Goal: Information Seeking & Learning: Learn about a topic

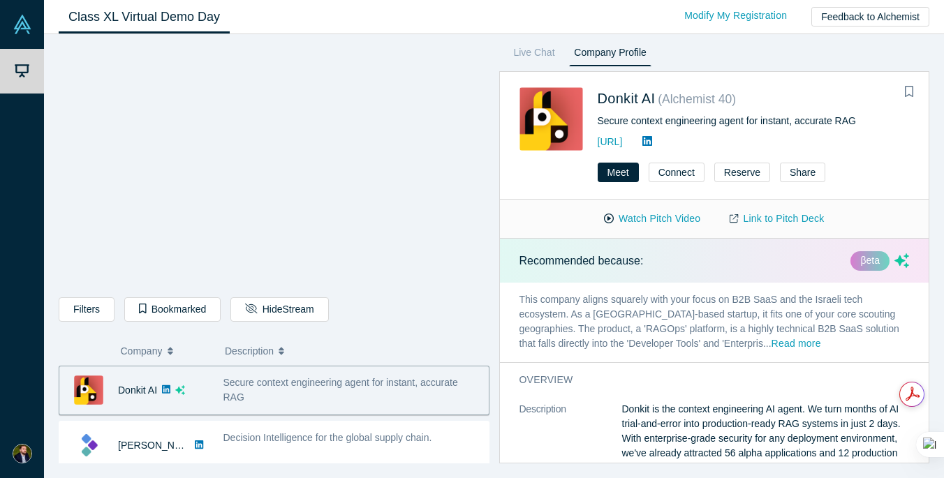
click at [652, 141] on icon at bounding box center [647, 140] width 10 height 11
click at [743, 304] on p "This company aligns squarely with your focus on B2B SaaS and the Israeli tech e…" at bounding box center [714, 323] width 429 height 80
click at [783, 216] on link "Link to Pitch Deck" at bounding box center [777, 219] width 124 height 24
copy link "[URL]"
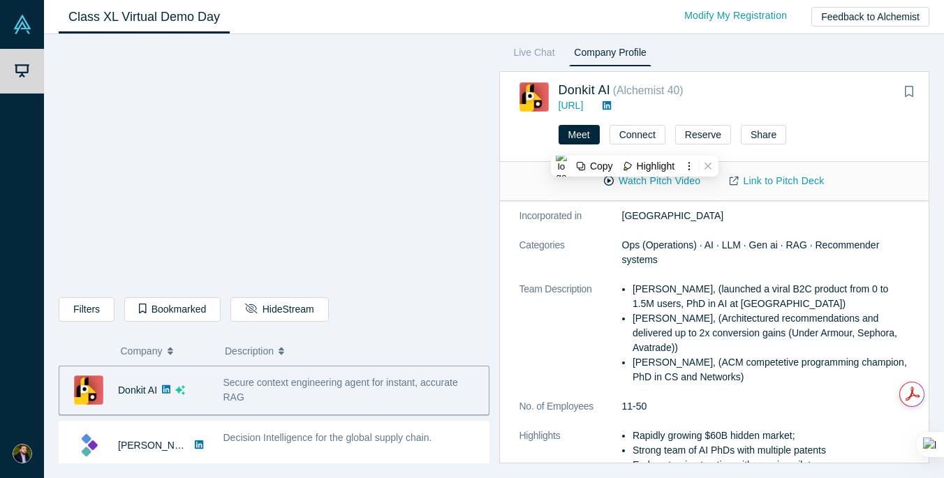
scroll to position [275, 0]
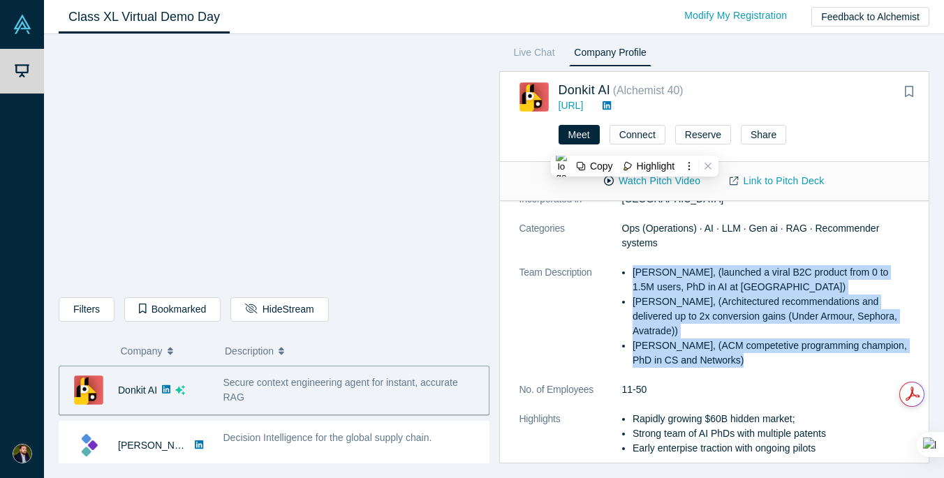
drag, startPoint x: 739, startPoint y: 363, endPoint x: 626, endPoint y: 275, distance: 143.3
click at [626, 275] on ul "[PERSON_NAME], (launched a viral B2C product from 0 to 1.5M users, PhD in AI at…" at bounding box center [766, 316] width 288 height 103
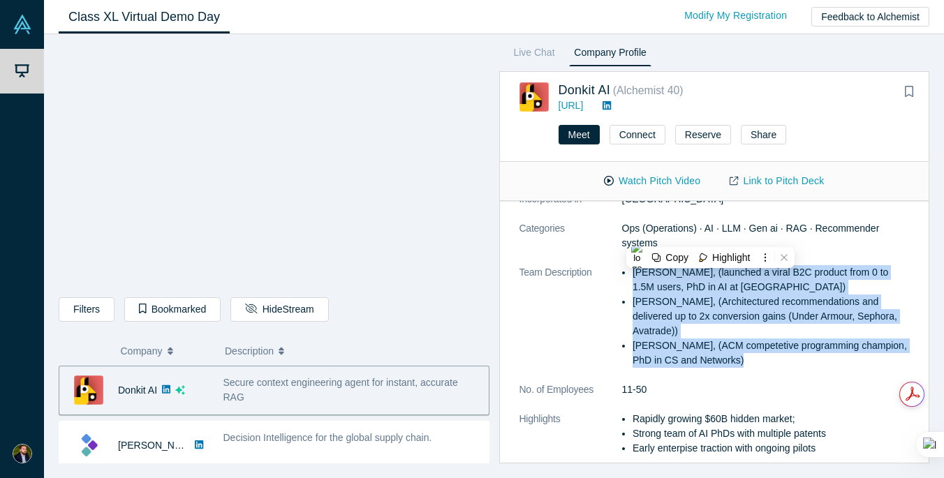
copy ul "[PERSON_NAME], (launched a viral B2C product from 0 to 1.5M users, PhD in AI at…"
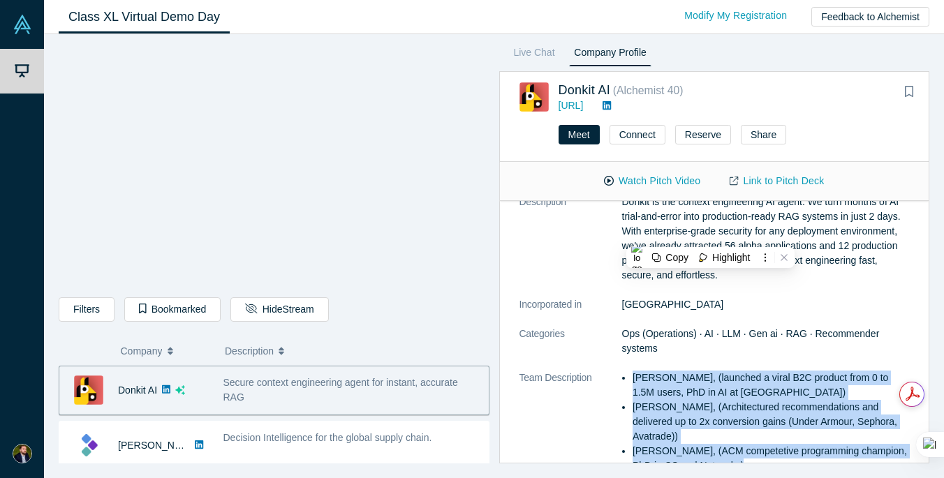
scroll to position [171, 0]
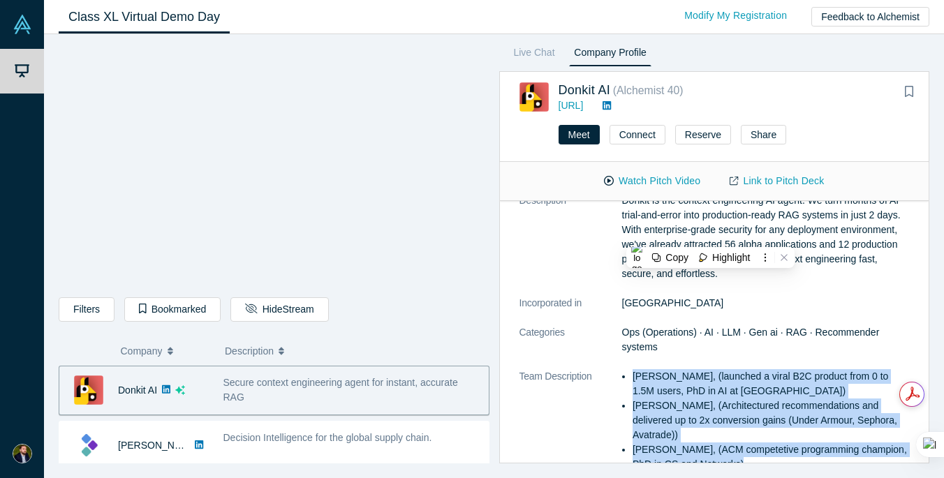
click at [721, 349] on dd "Ops (Operations) · AI · LLM · Gen ai · RAG · Recommender systems" at bounding box center [766, 339] width 288 height 29
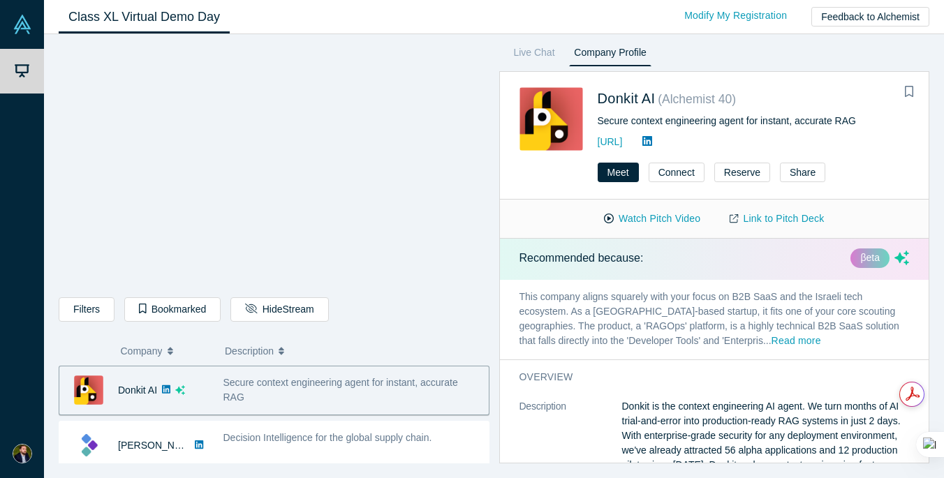
scroll to position [0, 0]
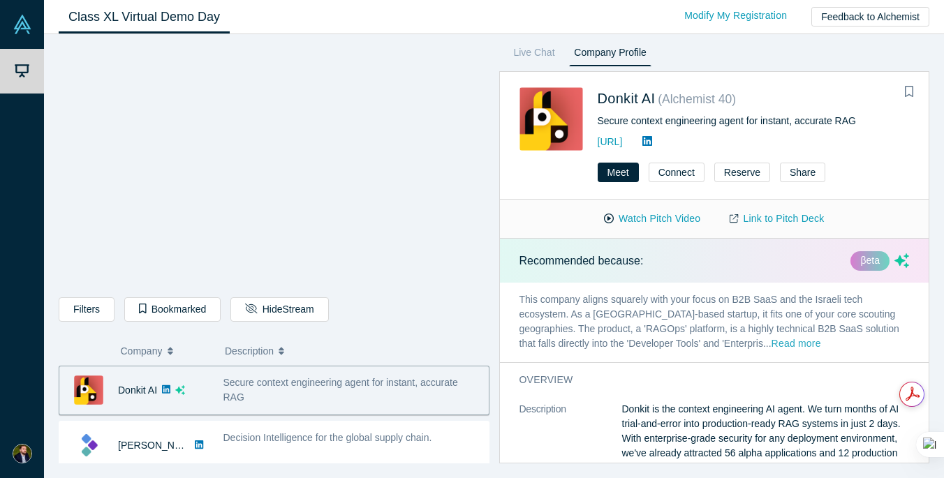
click at [771, 343] on button "Read more" at bounding box center [796, 344] width 50 height 16
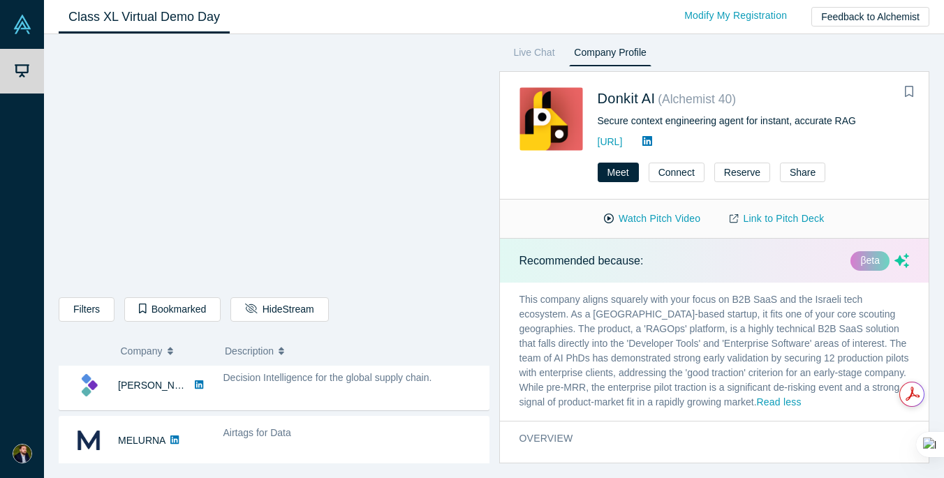
scroll to position [43, 0]
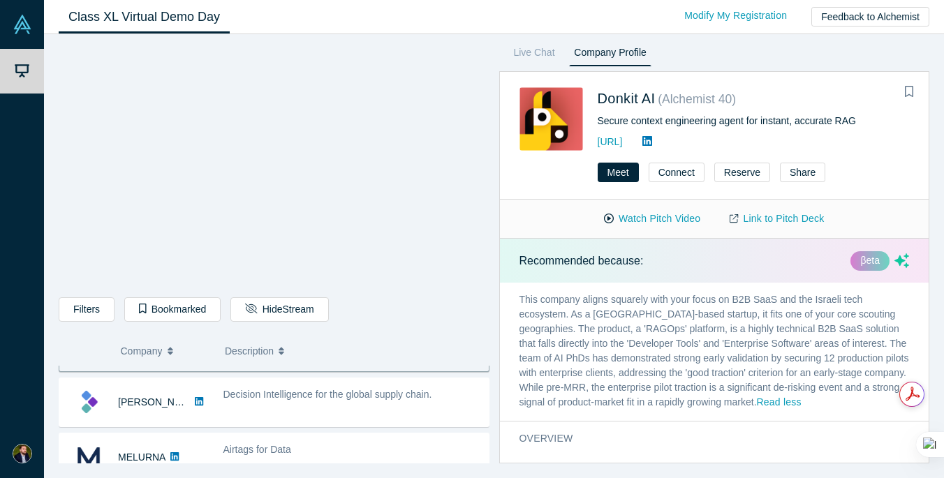
click at [427, 396] on span "Decision Intelligence for the global supply chain." at bounding box center [327, 394] width 209 height 11
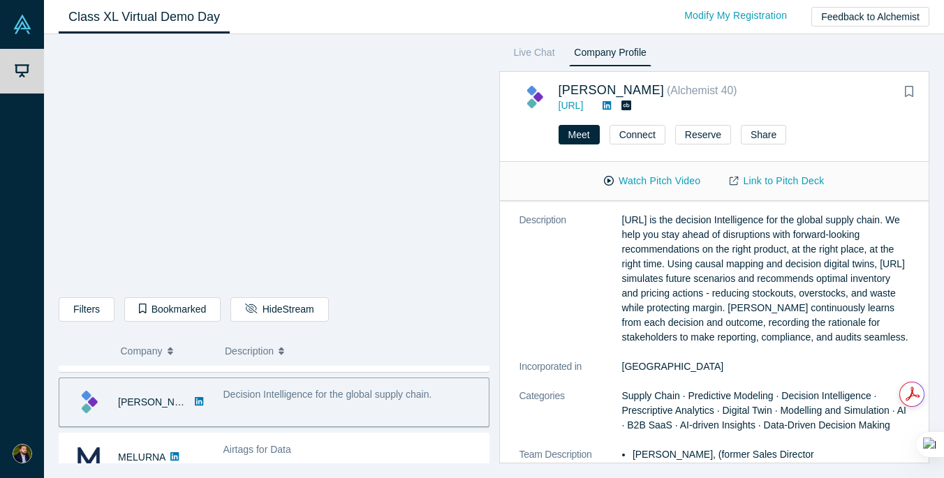
scroll to position [0, 0]
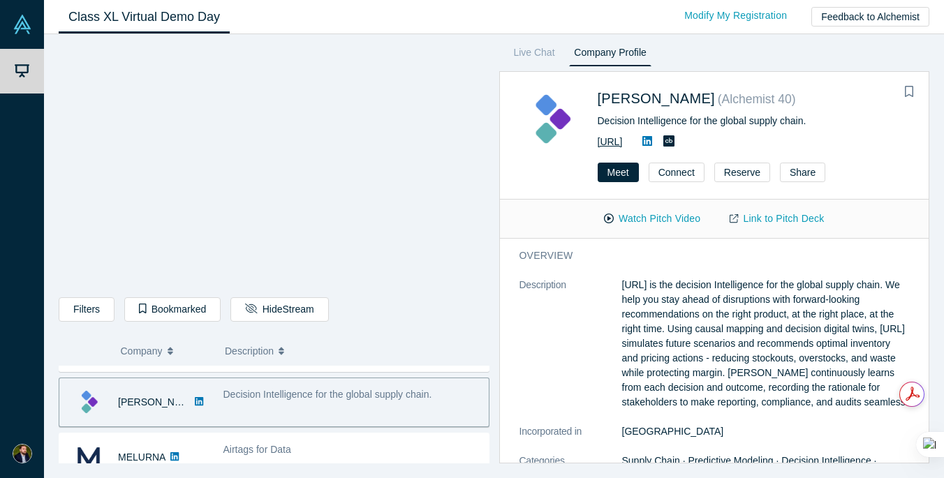
click at [623, 141] on link "[URL]" at bounding box center [610, 141] width 25 height 11
click at [770, 216] on link "Link to Pitch Deck" at bounding box center [777, 219] width 124 height 24
click at [824, 117] on div "Decision Intelligence for the global supply chain." at bounding box center [754, 121] width 312 height 15
click at [623, 142] on link "[URL]" at bounding box center [610, 141] width 25 height 11
click at [652, 145] on icon at bounding box center [647, 140] width 10 height 11
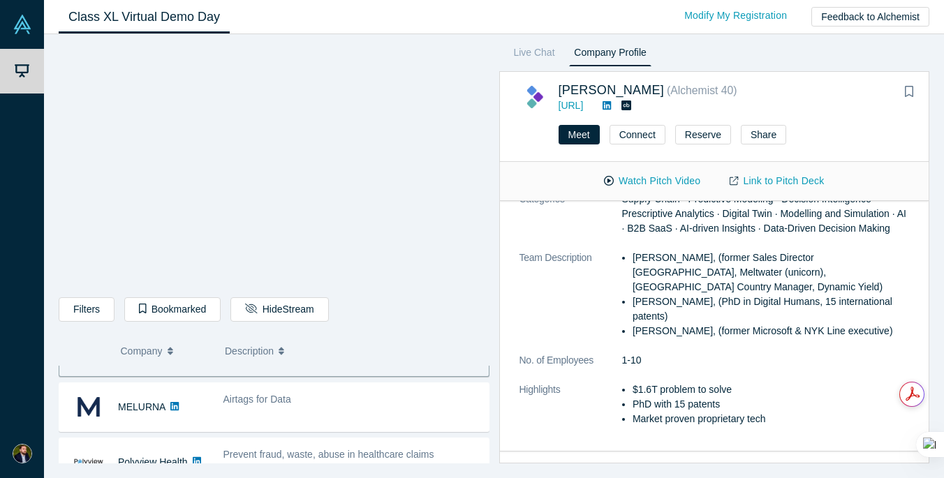
scroll to position [225, 0]
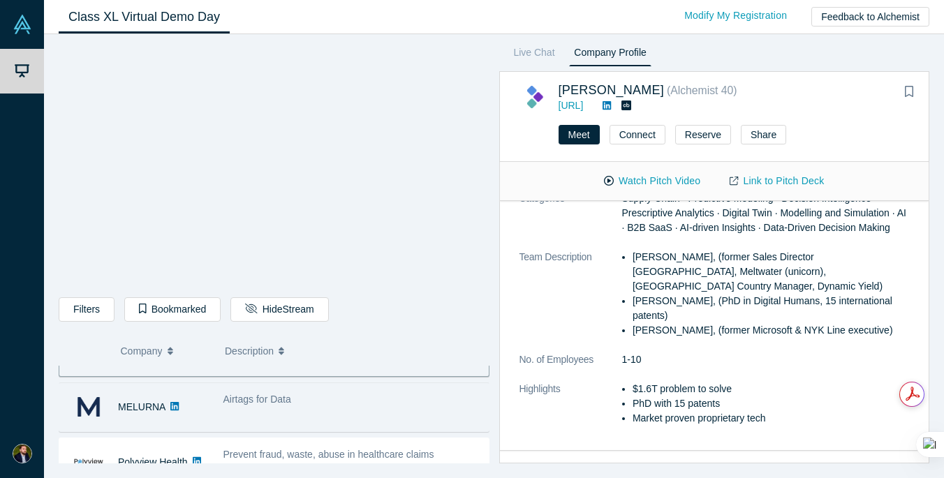
click at [341, 418] on div "Airtags for Data" at bounding box center [352, 407] width 273 height 44
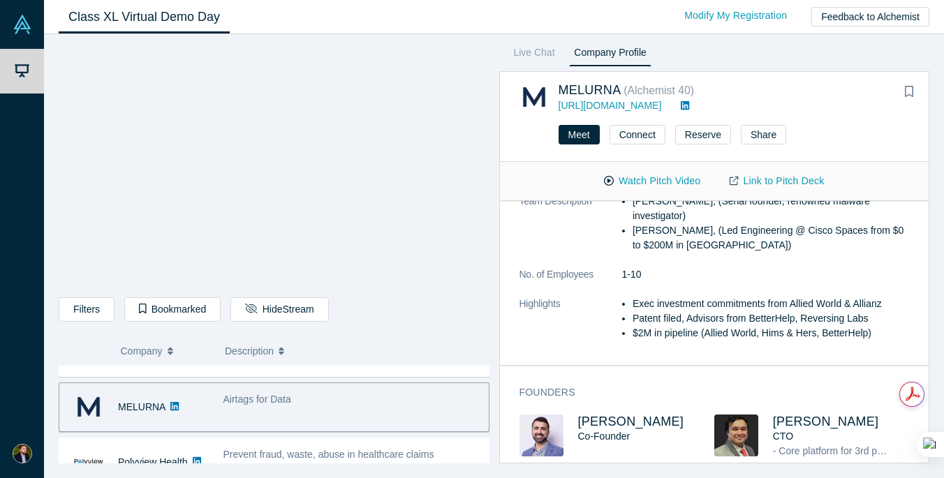
scroll to position [179, 0]
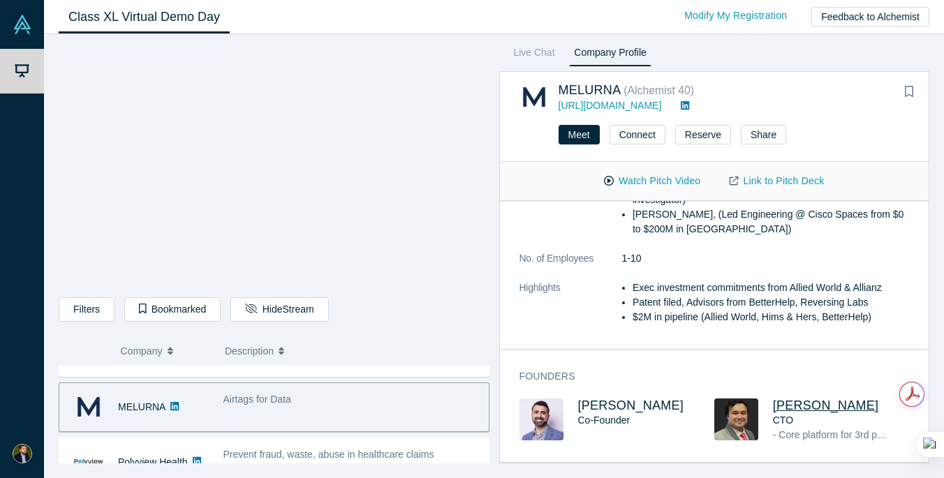
click at [817, 399] on span "[PERSON_NAME]" at bounding box center [826, 406] width 106 height 14
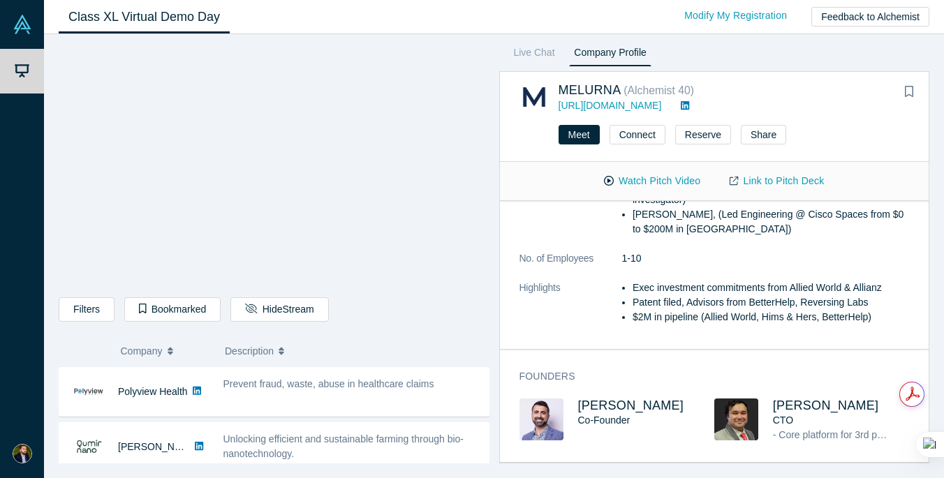
scroll to position [167, 0]
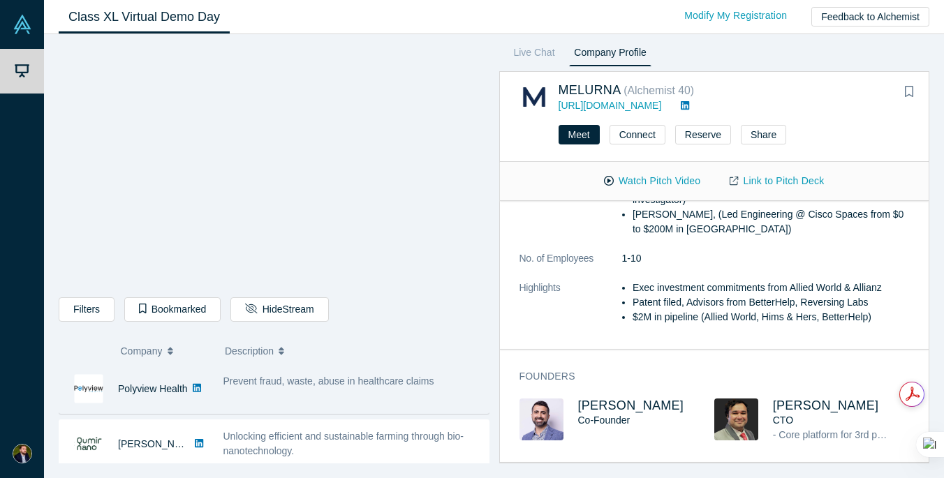
click at [350, 398] on div "Prevent fraud, waste, abuse in healthcare claims" at bounding box center [352, 389] width 273 height 44
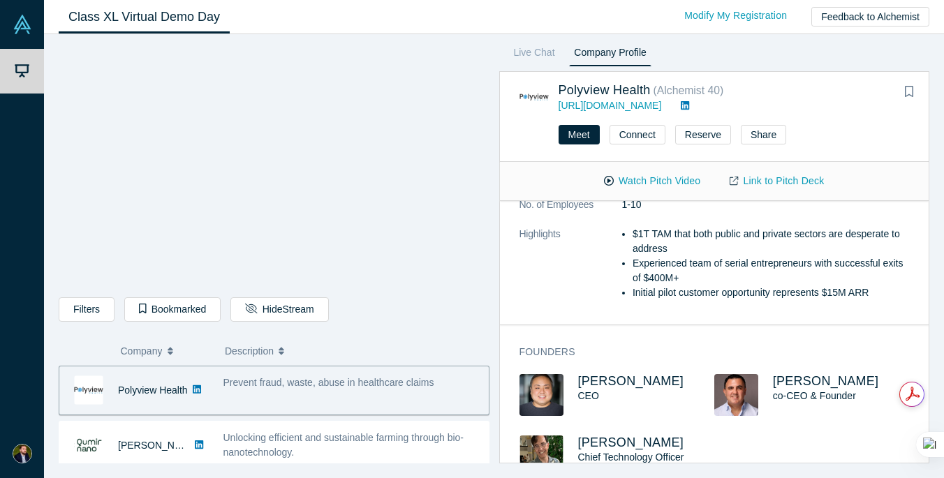
scroll to position [490, 0]
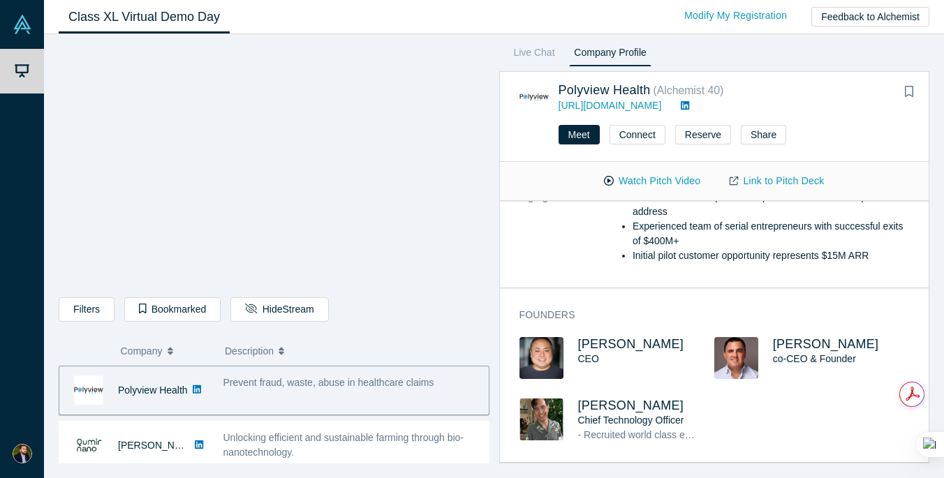
click at [744, 359] on img at bounding box center [736, 358] width 44 height 42
click at [813, 351] on span "[PERSON_NAME]" at bounding box center [826, 344] width 106 height 14
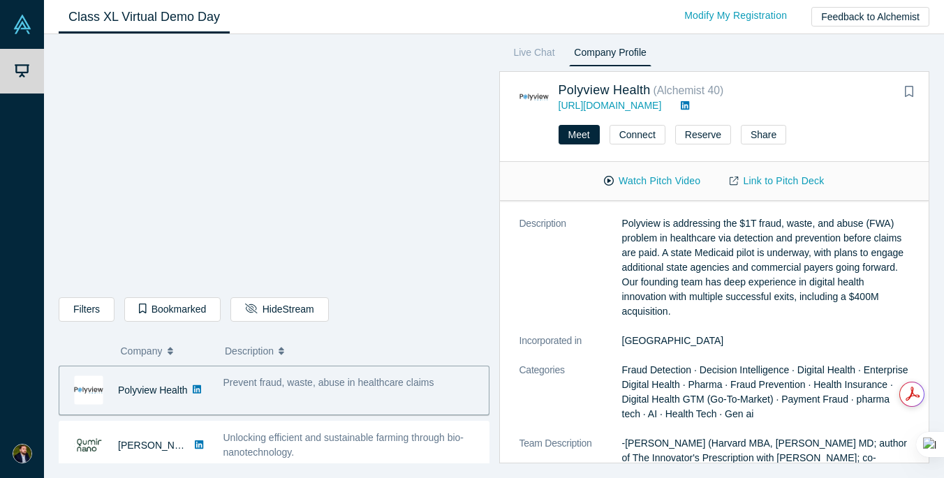
scroll to position [22, 0]
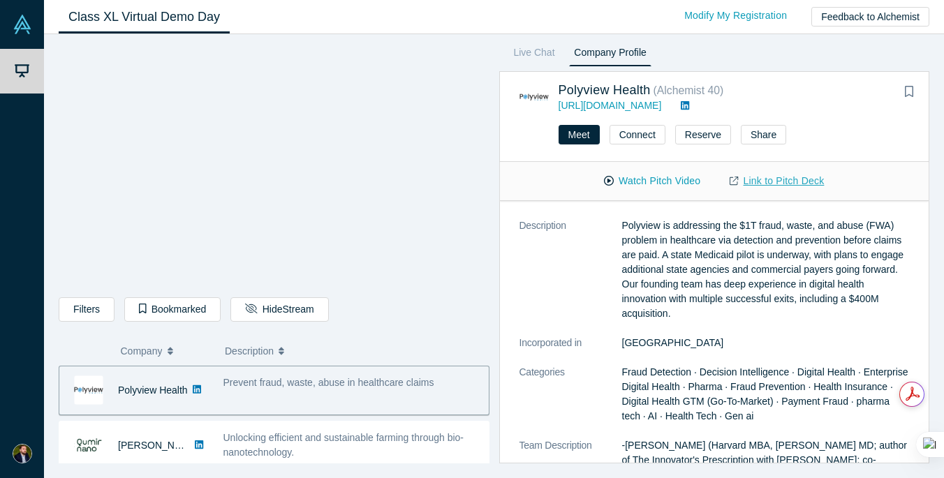
click at [793, 183] on link "Link to Pitch Deck" at bounding box center [777, 181] width 124 height 24
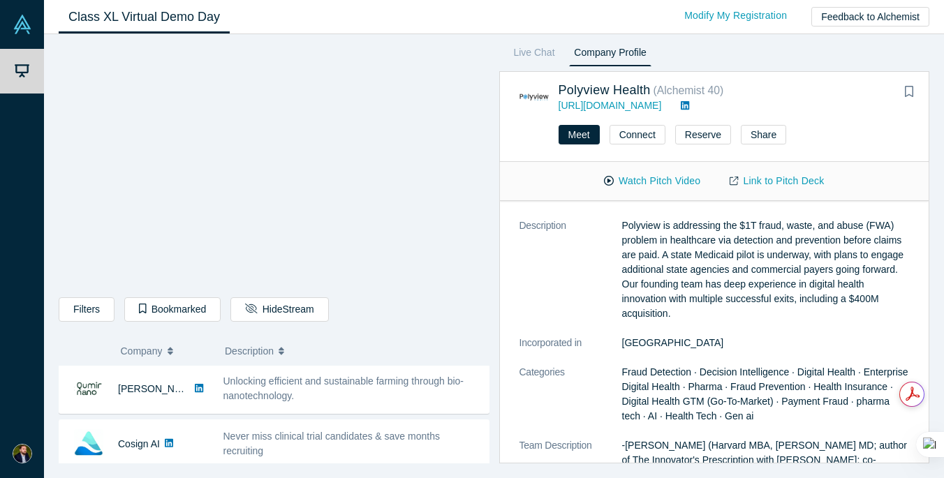
scroll to position [210, 0]
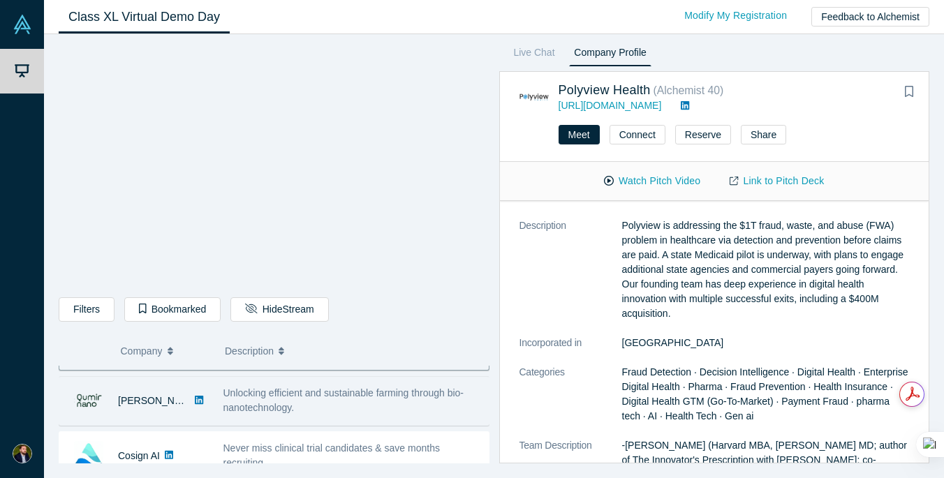
click at [377, 385] on div "Unlocking efficient and sustainable farming through bio-nanotechnology." at bounding box center [352, 401] width 273 height 44
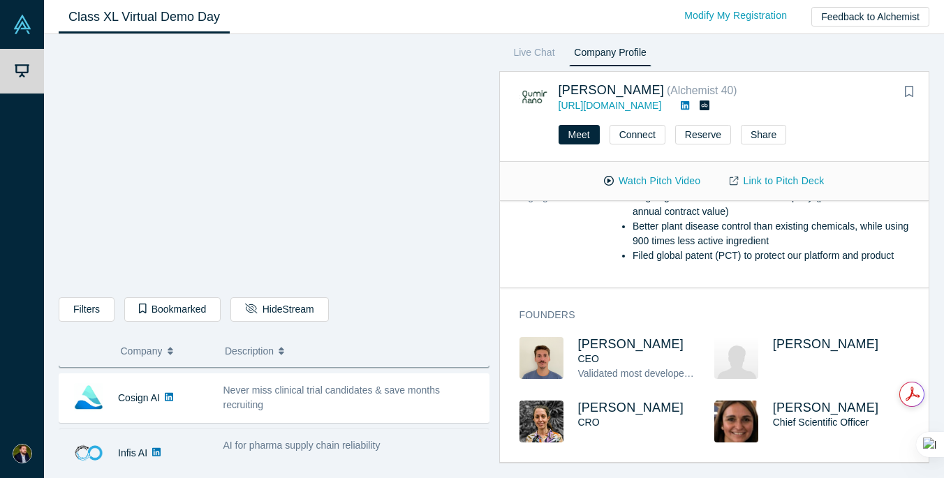
scroll to position [265, 0]
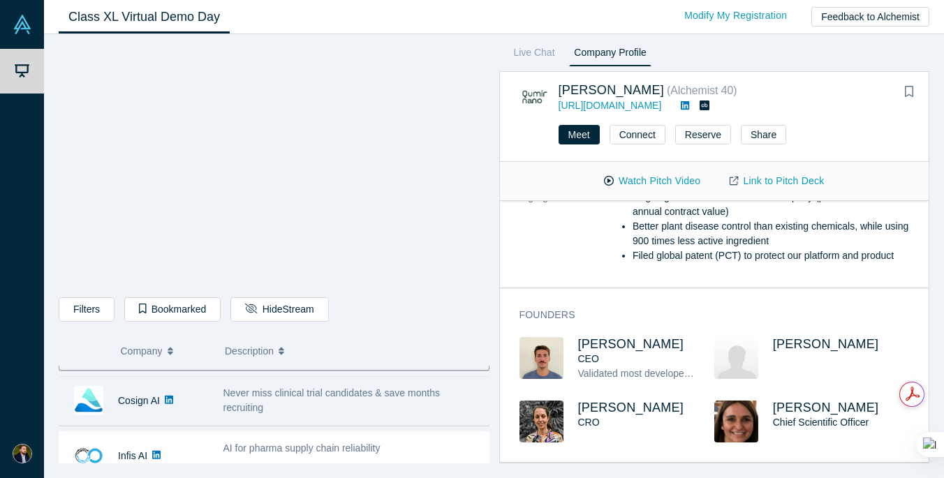
click at [319, 411] on div "Never miss clinical trial candidates & save months recruiting" at bounding box center [352, 400] width 258 height 29
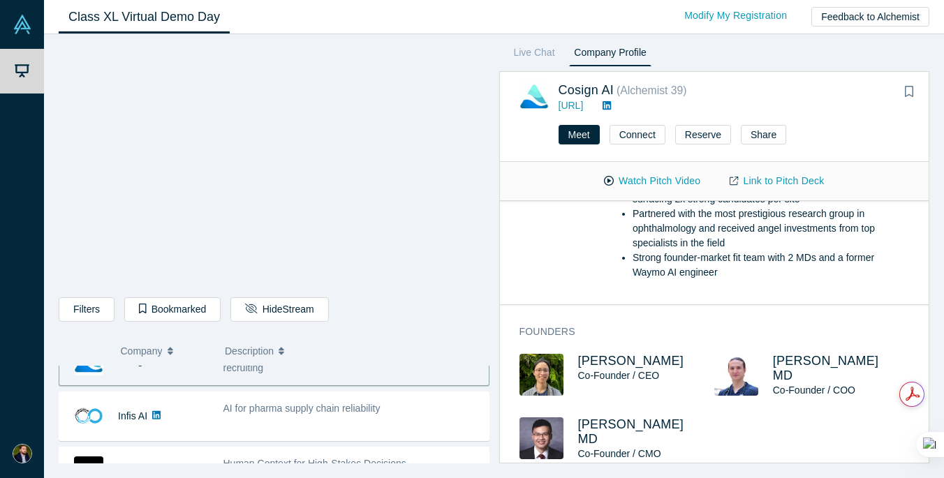
scroll to position [330, 0]
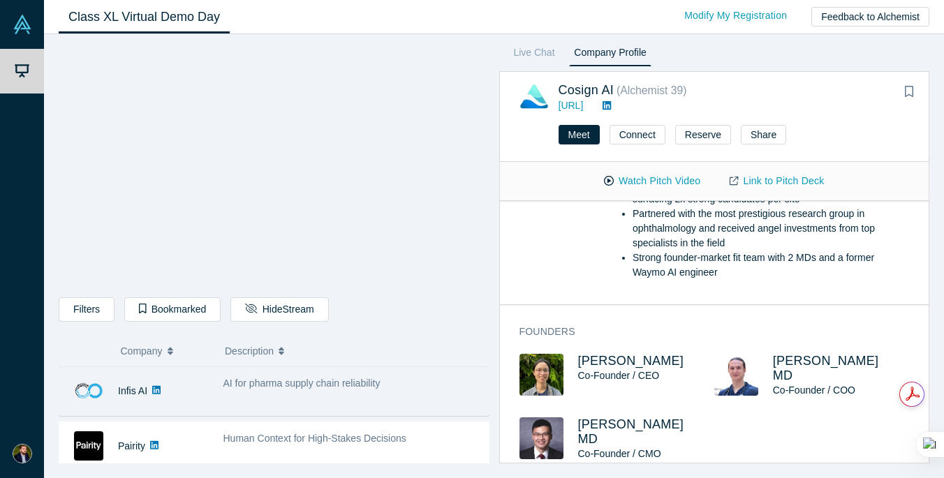
click at [302, 384] on span "AI for pharma supply chain reliability" at bounding box center [301, 383] width 157 height 11
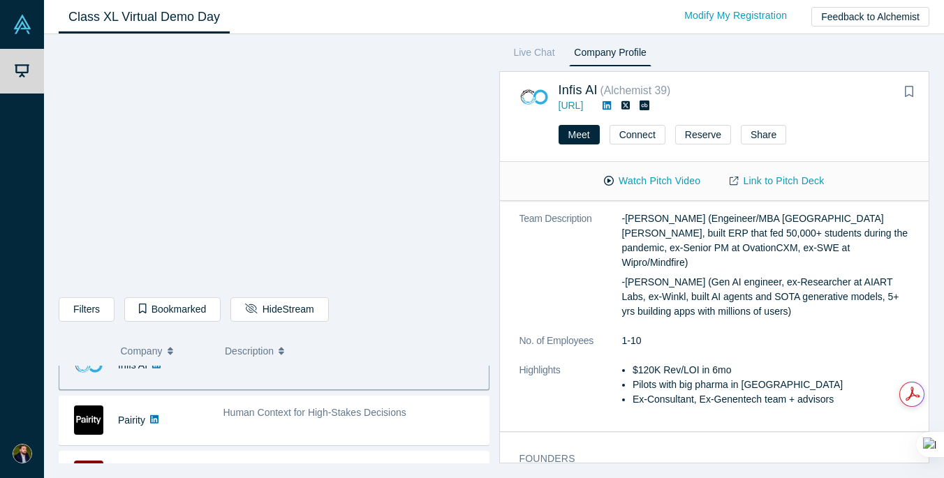
scroll to position [357, 0]
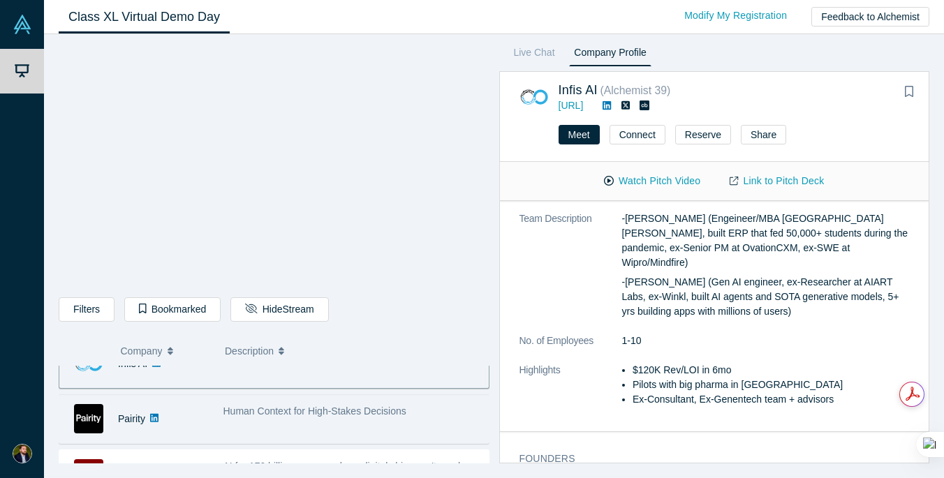
click at [294, 422] on div "Human Context for High-Stakes Decisions" at bounding box center [352, 419] width 273 height 44
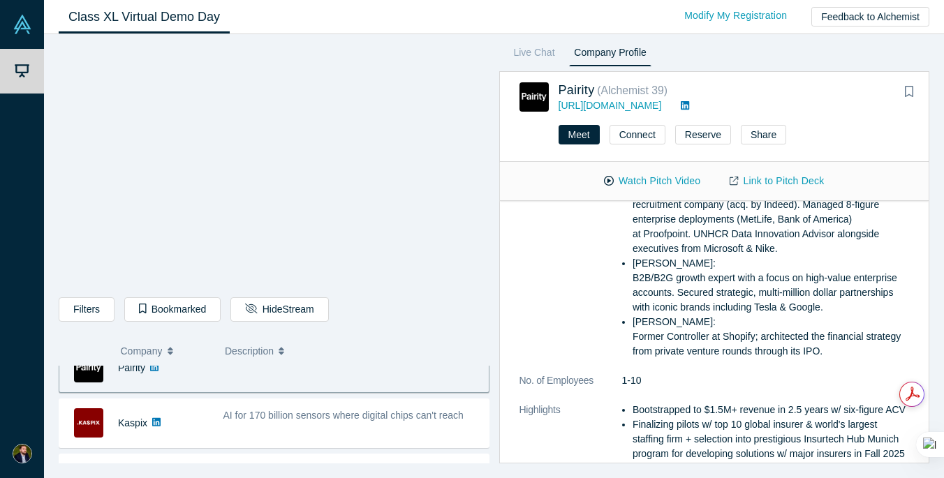
scroll to position [410, 0]
click at [391, 422] on div "AI for 170 billion sensors where digital chips can't reach" at bounding box center [352, 422] width 273 height 44
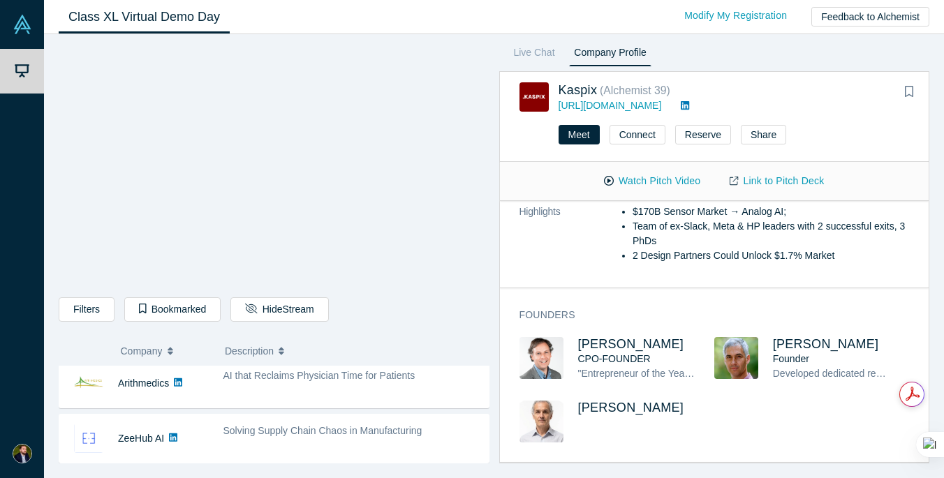
scroll to position [504, 0]
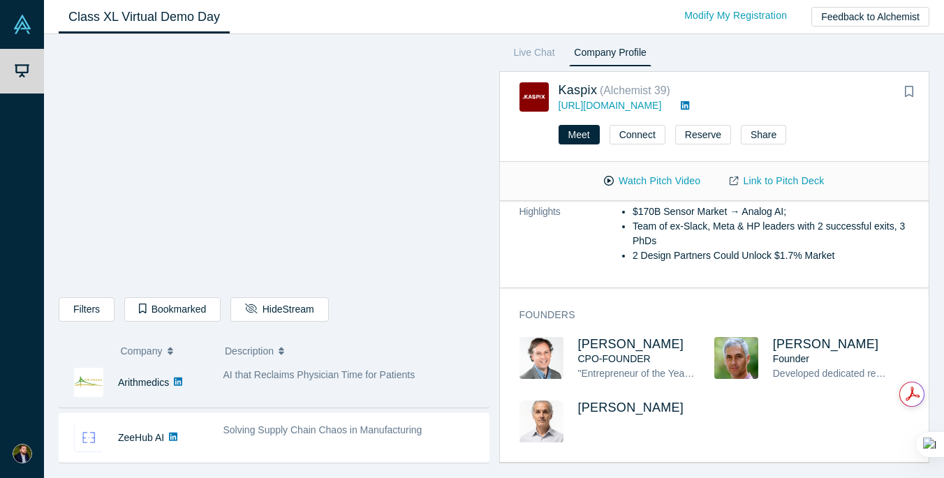
click at [379, 394] on div "AI that Reclaims Physician Time for Patients" at bounding box center [352, 383] width 273 height 44
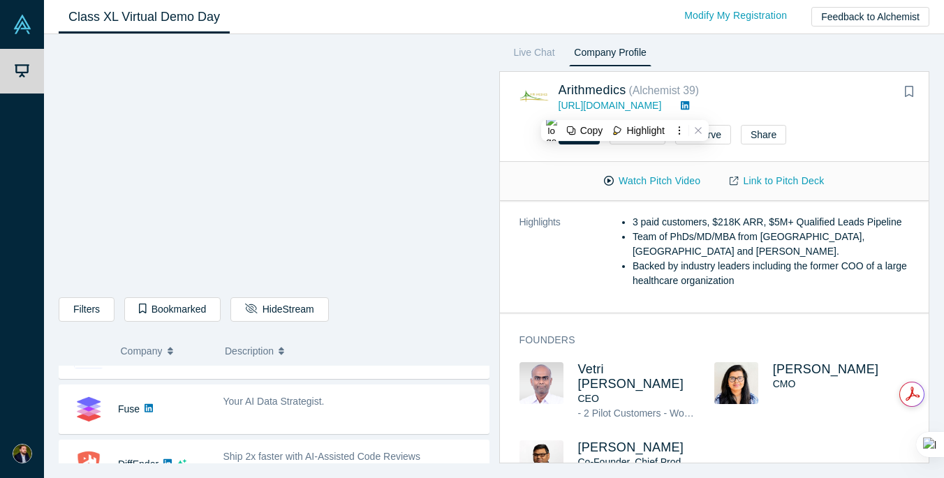
scroll to position [553, 0]
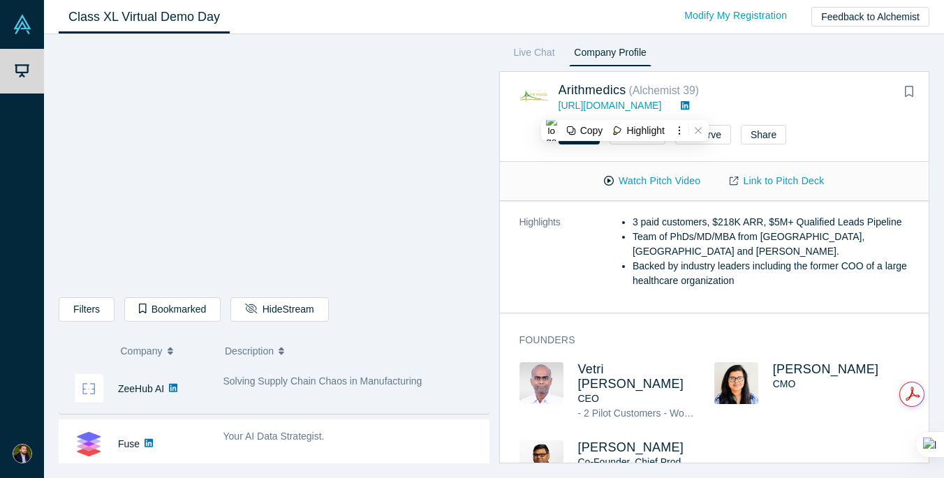
click at [366, 393] on div "Solving Supply Chain Chaos in Manufacturing" at bounding box center [352, 389] width 273 height 44
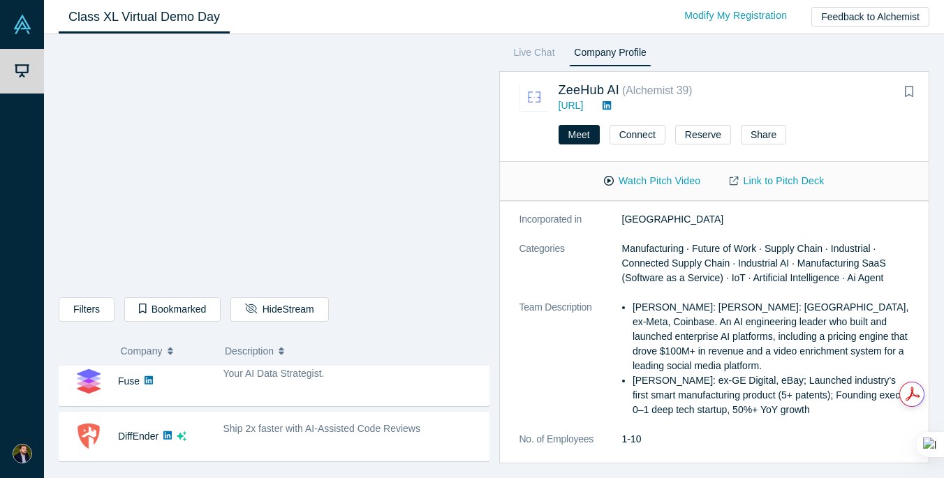
scroll to position [616, 0]
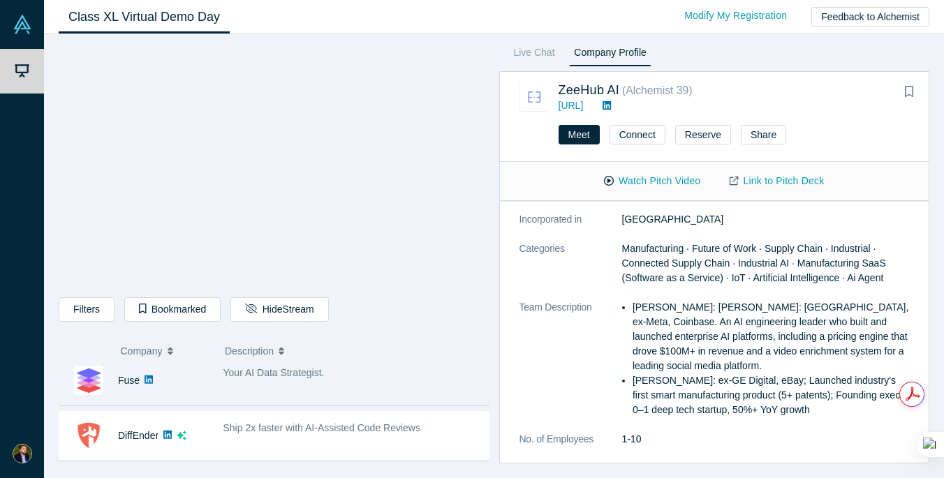
click at [355, 378] on div "Your AI Data Strategist." at bounding box center [352, 373] width 258 height 15
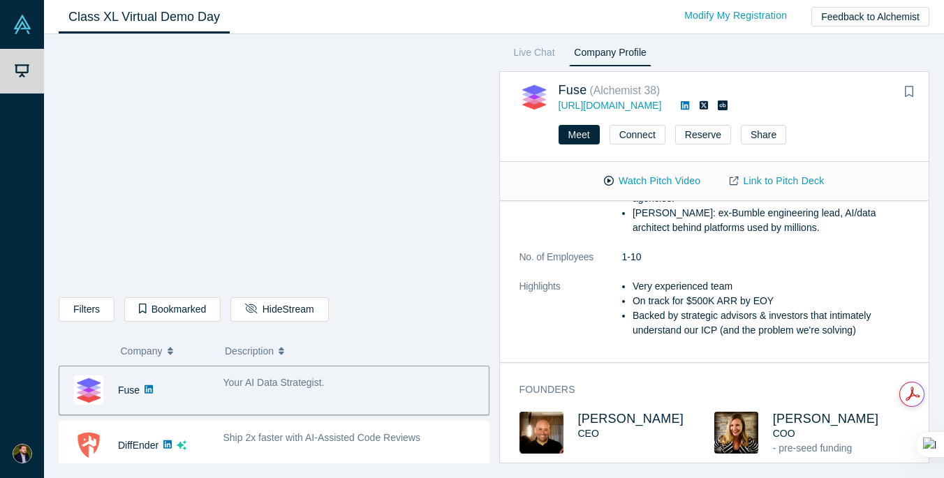
scroll to position [392, 0]
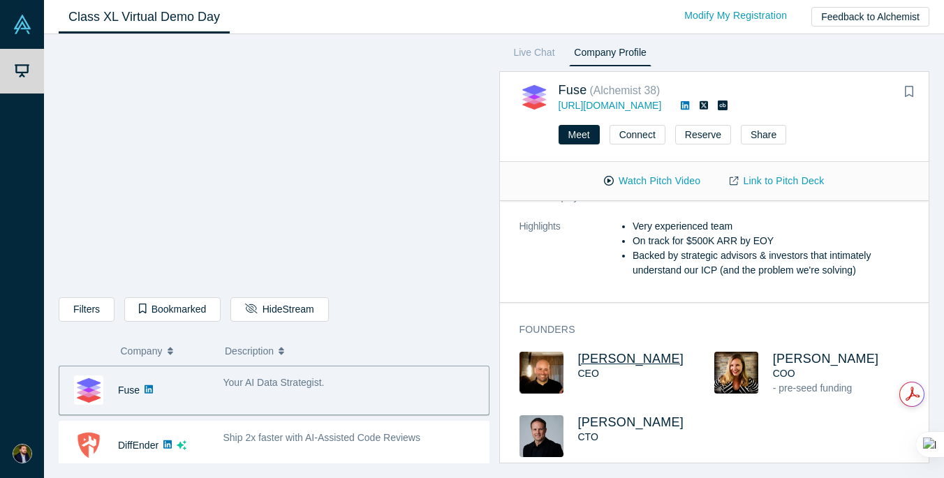
click at [609, 352] on span "[PERSON_NAME]" at bounding box center [631, 359] width 106 height 14
click at [793, 178] on link "Link to Pitch Deck" at bounding box center [777, 181] width 124 height 24
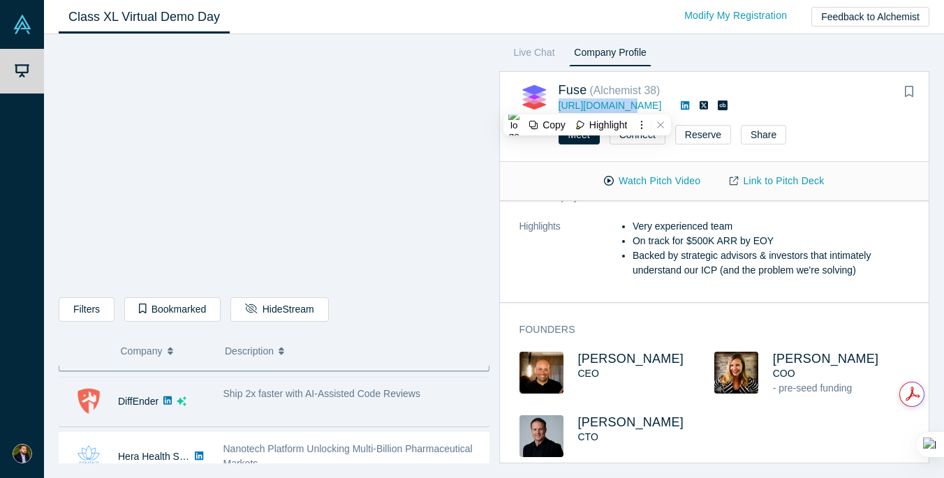
scroll to position [653, 0]
click at [401, 417] on div "Ship 2x faster with AI-Assisted Code Reviews" at bounding box center [352, 399] width 273 height 44
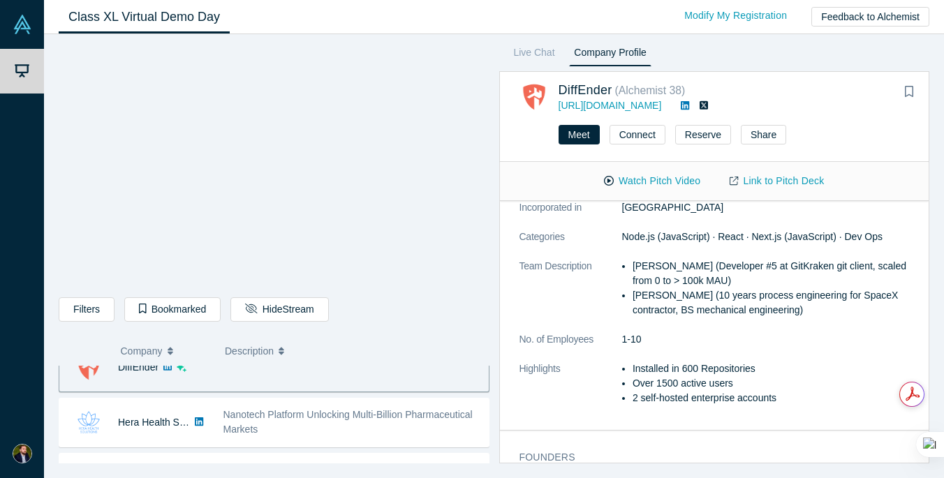
scroll to position [701, 0]
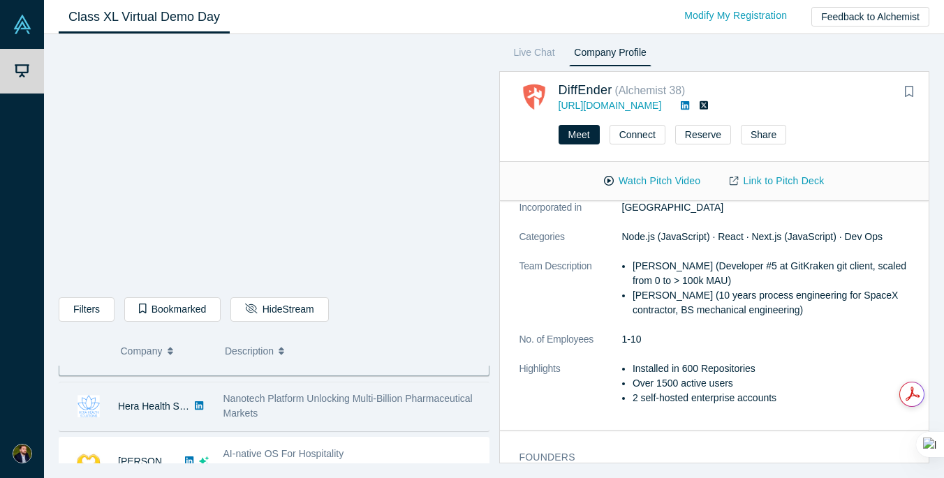
click at [329, 398] on span "Nanotech Platform Unlocking Multi-Billion Pharmaceutical Markets" at bounding box center [347, 406] width 249 height 26
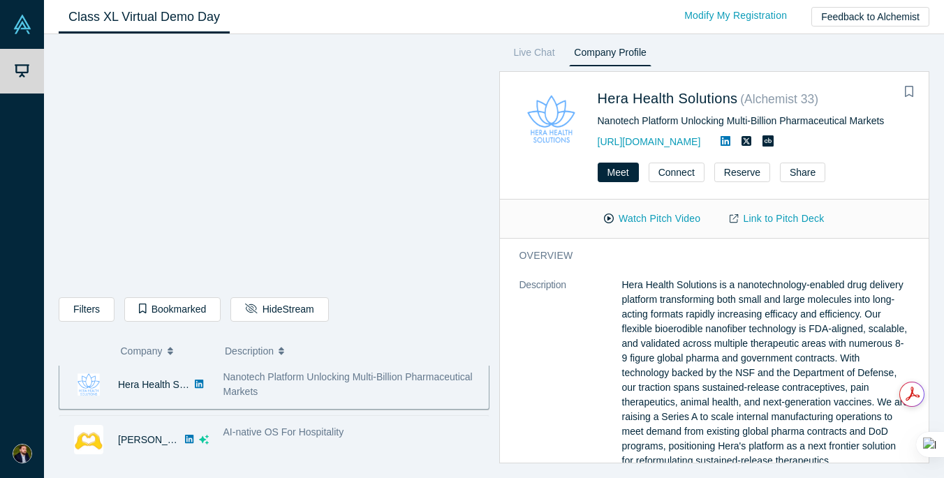
scroll to position [726, 0]
click at [292, 423] on span "AI-native OS For Hospitality" at bounding box center [283, 428] width 121 height 11
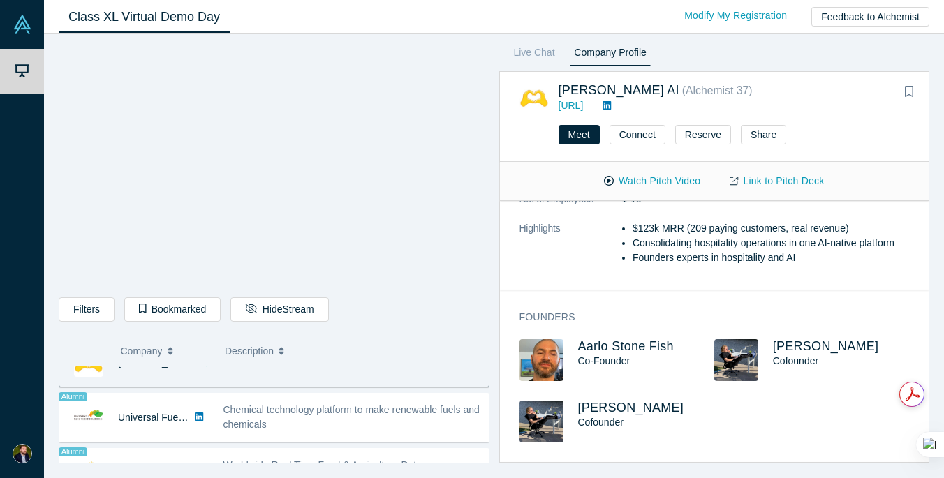
scroll to position [803, 0]
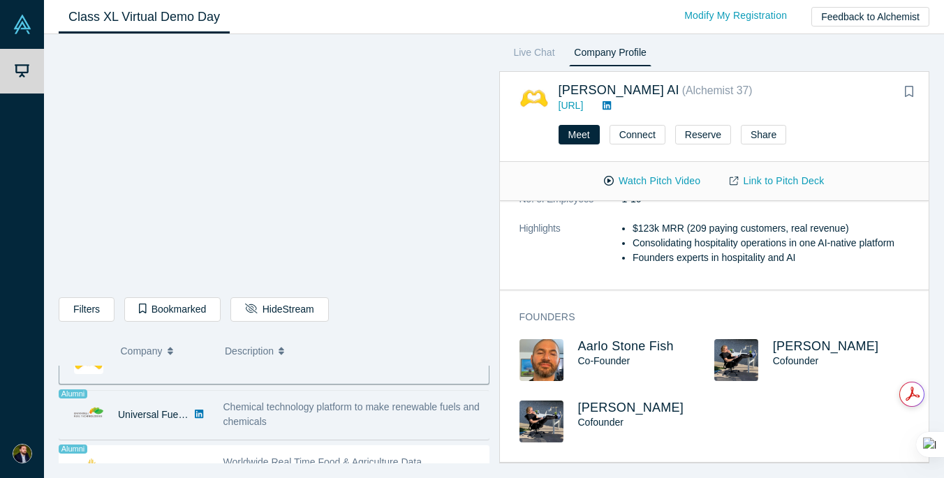
click at [375, 411] on span "Chemical technology platform to make renewable fuels and chemicals" at bounding box center [351, 414] width 256 height 26
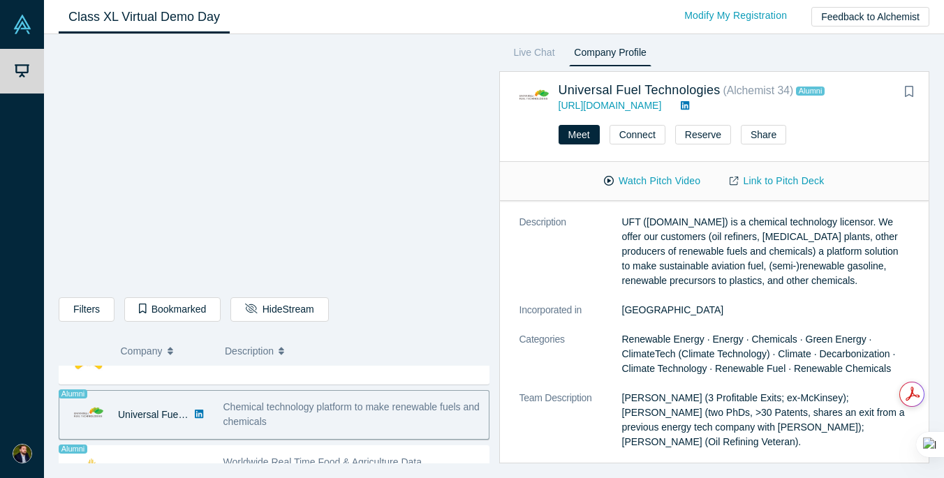
scroll to position [0, 0]
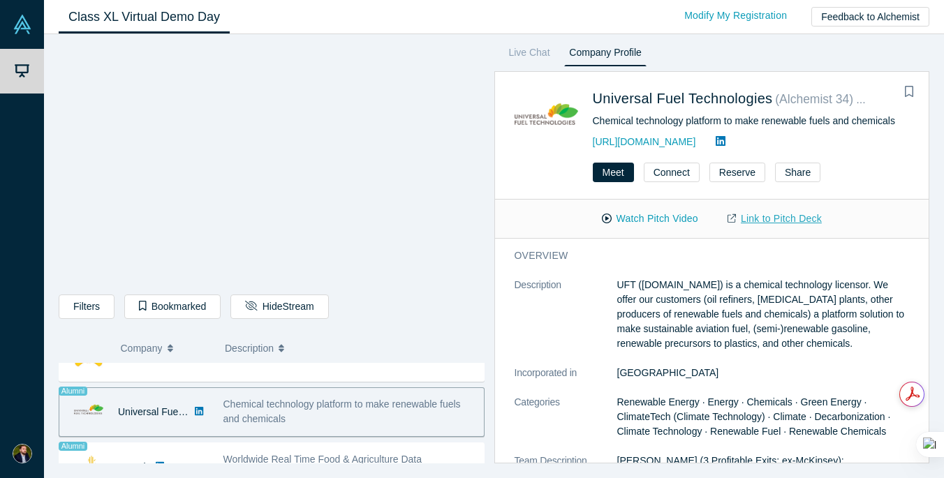
click at [772, 223] on link "Link to Pitch Deck" at bounding box center [775, 219] width 124 height 24
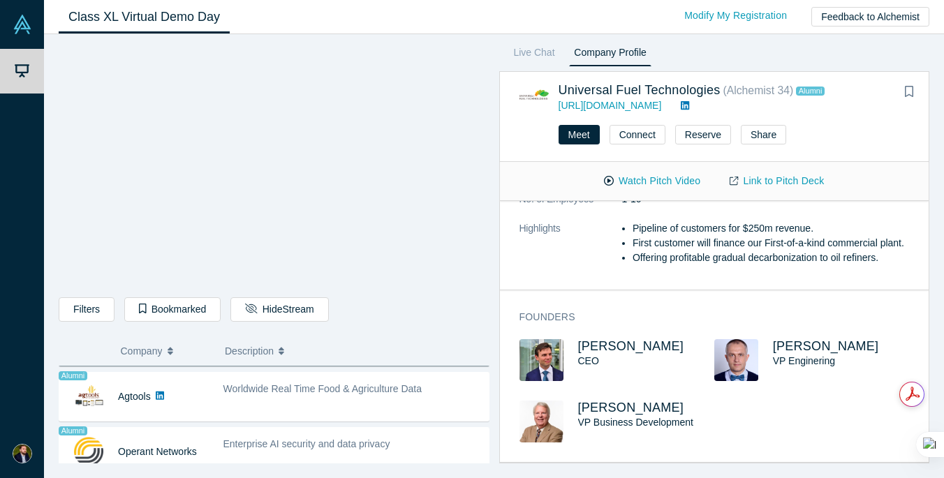
scroll to position [877, 0]
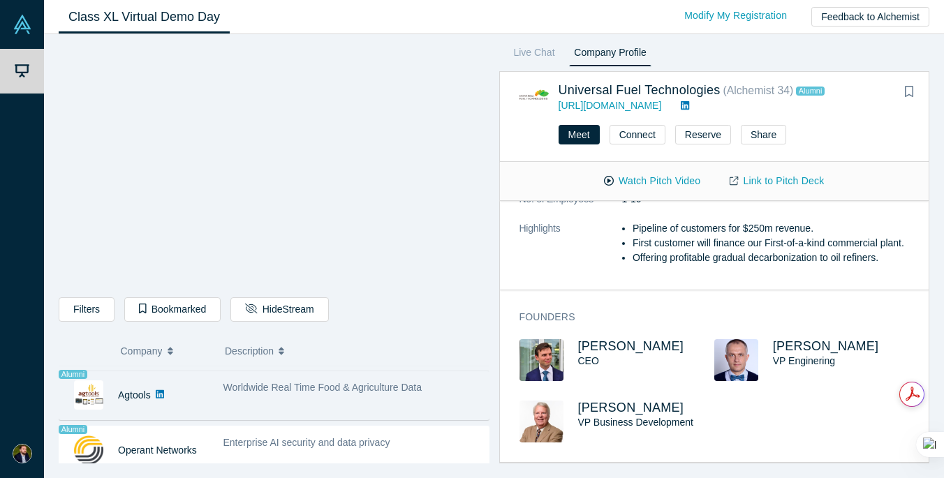
click at [380, 398] on div "Worldwide Real Time Food & Agriculture Data" at bounding box center [352, 395] width 273 height 44
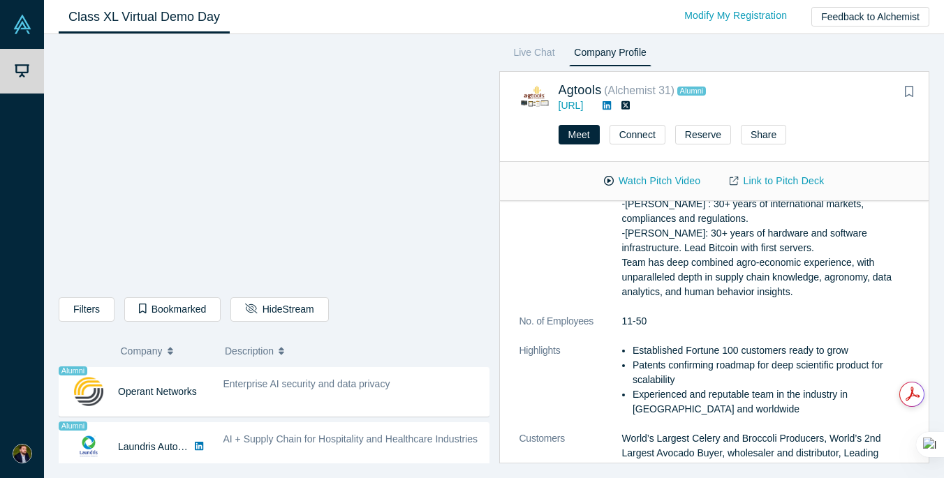
scroll to position [933, 0]
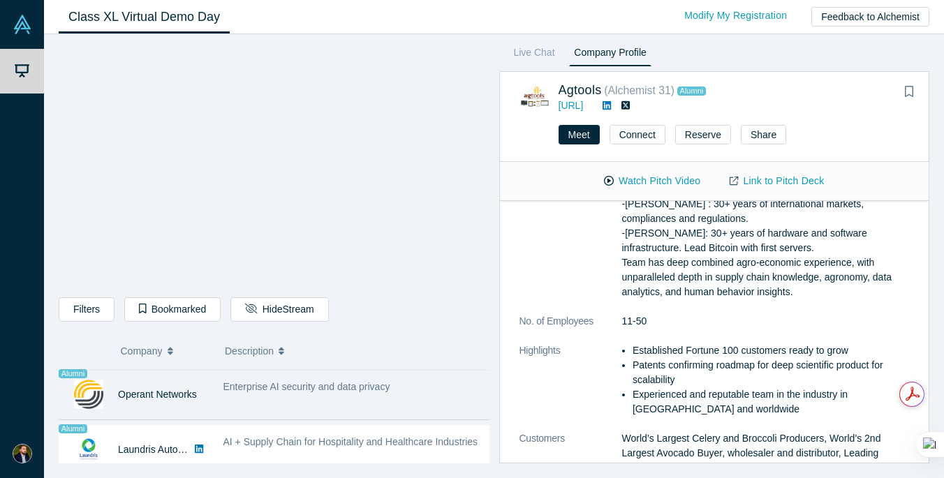
click at [372, 404] on div "Enterprise AI security and data privacy" at bounding box center [352, 395] width 273 height 44
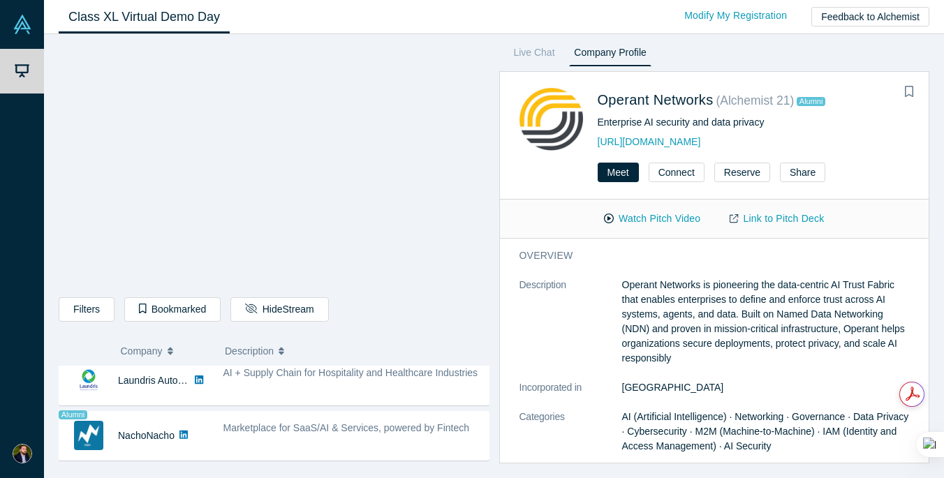
scroll to position [991, 0]
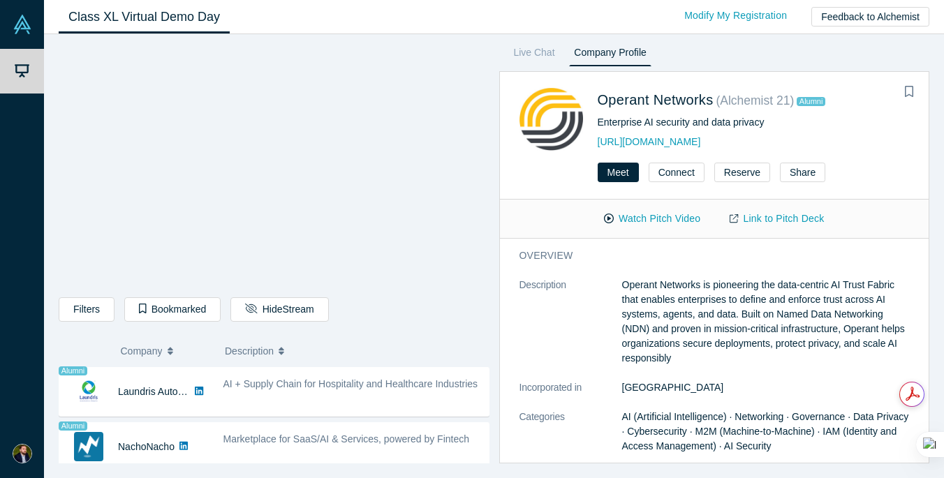
click at [332, 387] on span "AI + Supply Chain for Hospitality and Healthcare Industries" at bounding box center [350, 383] width 255 height 11
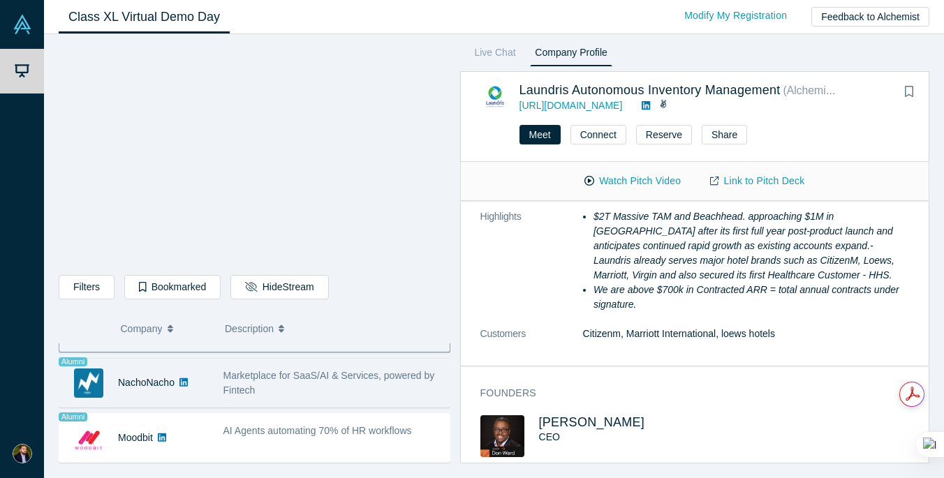
scroll to position [1035, 0]
click at [252, 393] on div "Marketplace for SaaS/AI & Services, powered by Fintech" at bounding box center [333, 381] width 234 height 44
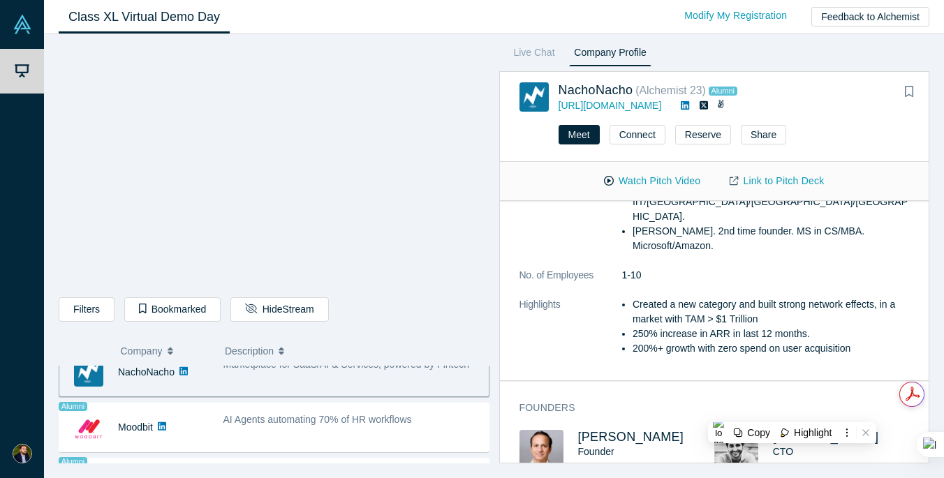
scroll to position [1074, 0]
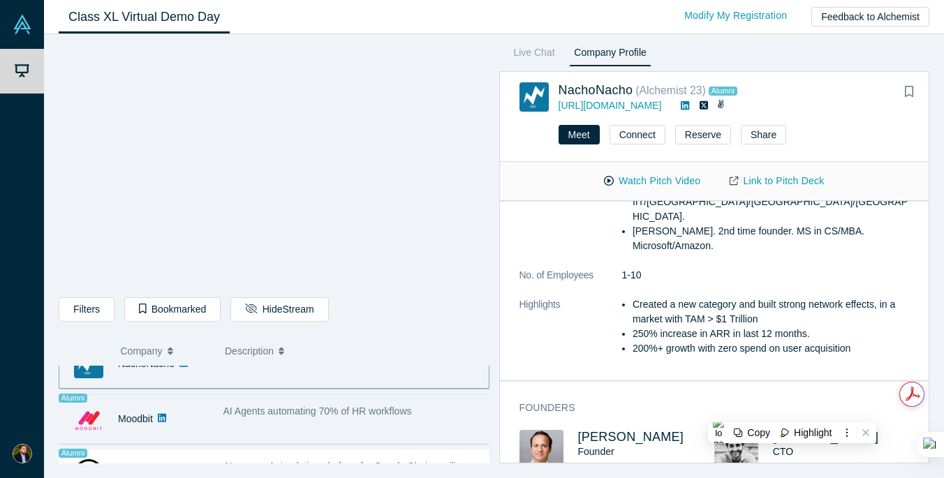
click at [350, 420] on div "AI Agents automating 70% of HR workflows" at bounding box center [352, 419] width 273 height 44
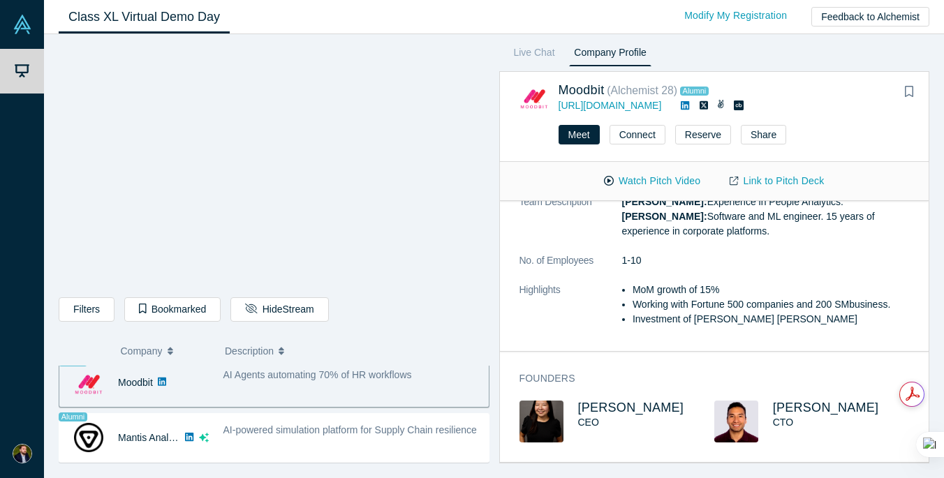
scroll to position [1138, 0]
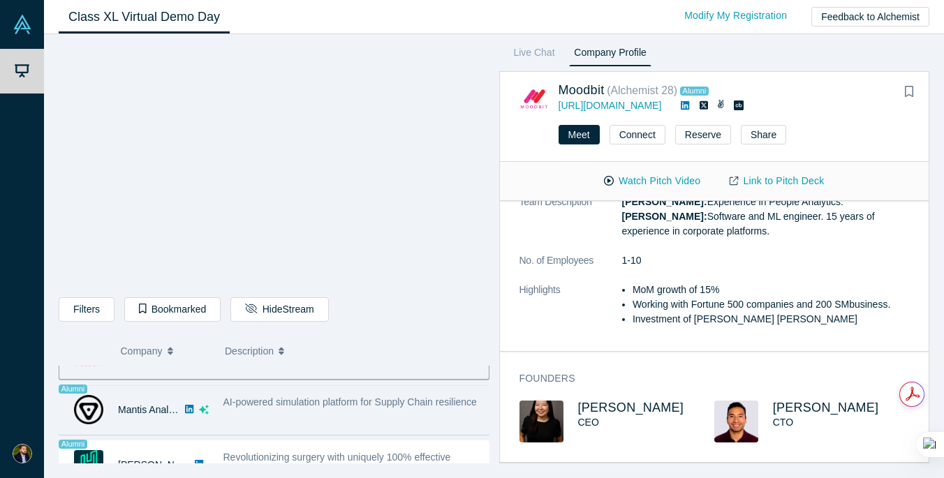
click at [367, 402] on span "AI-powered simulation platform for Supply Chain resilience" at bounding box center [349, 401] width 253 height 11
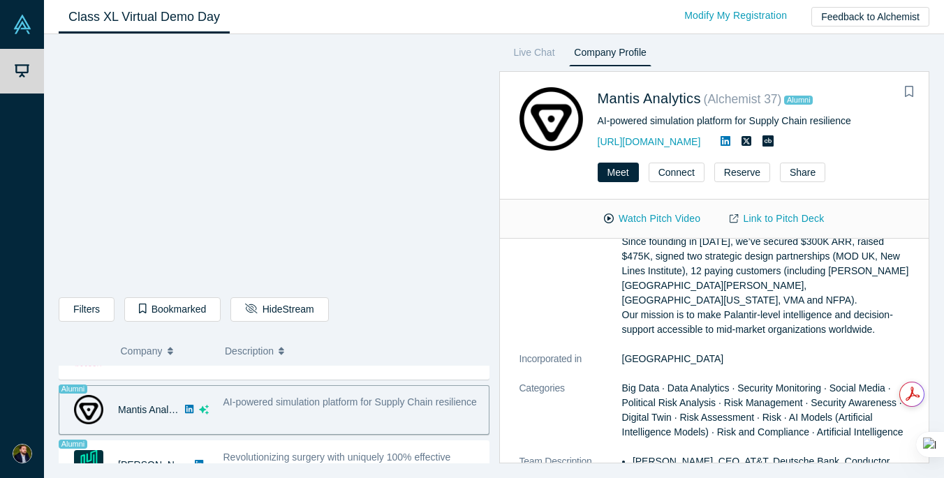
scroll to position [0, 0]
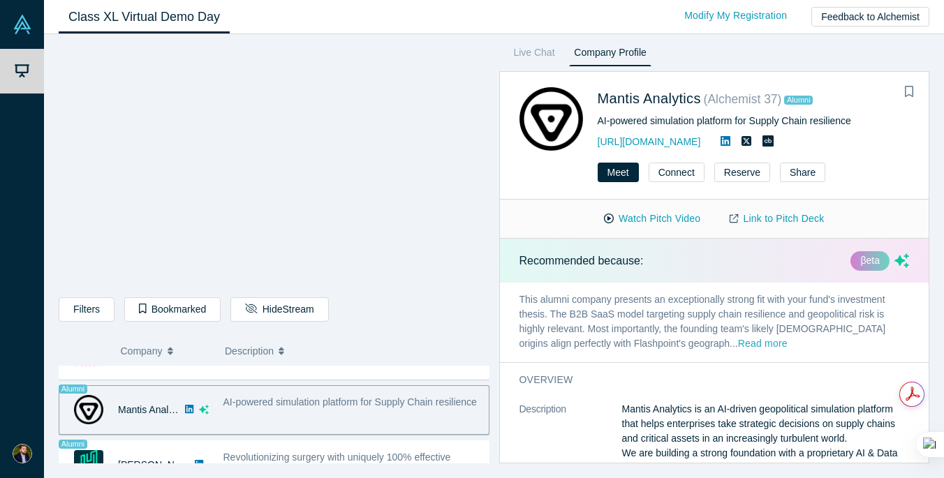
click at [740, 344] on button "Read more" at bounding box center [763, 344] width 50 height 16
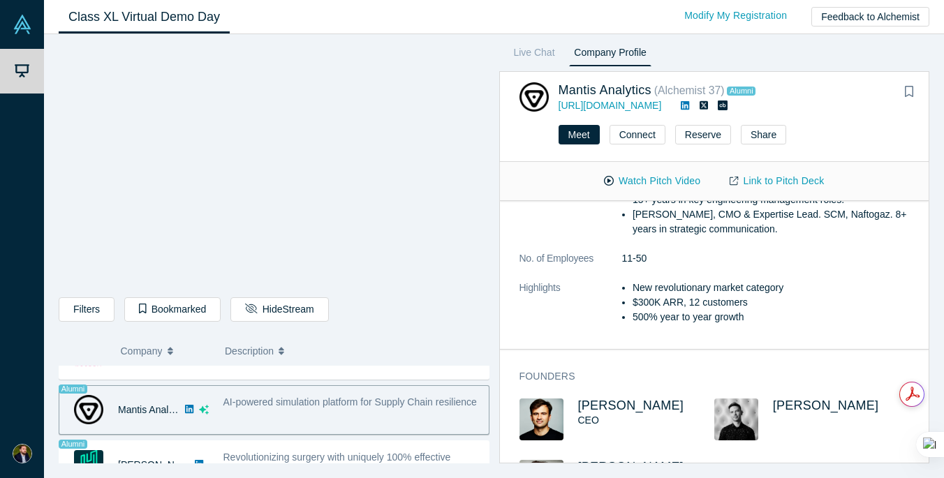
scroll to position [688, 0]
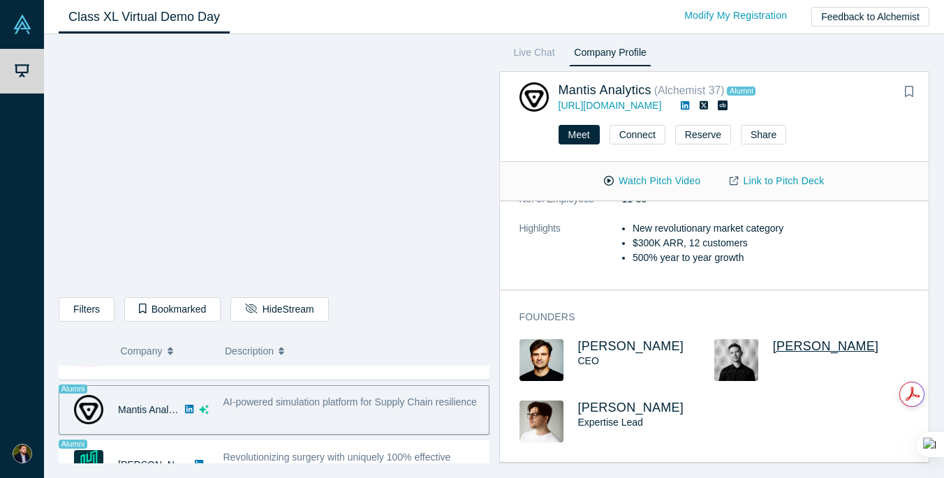
click at [833, 349] on span "[PERSON_NAME]" at bounding box center [826, 346] width 106 height 14
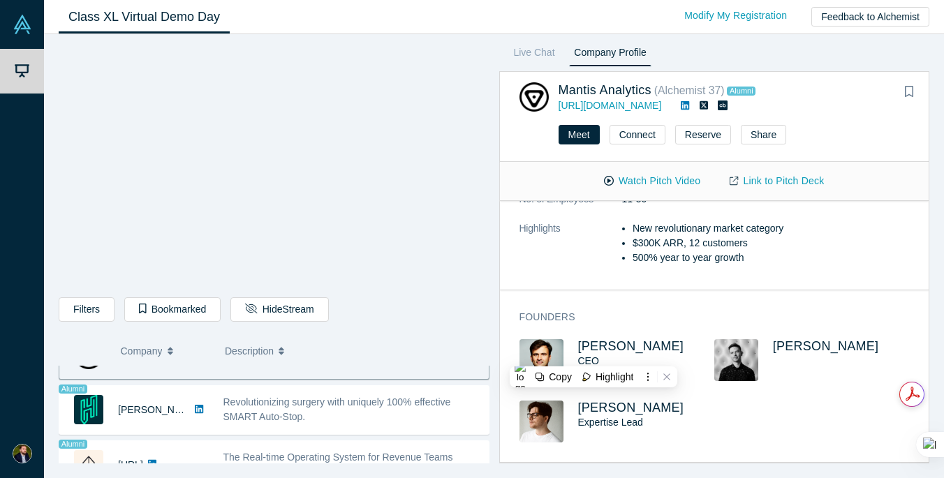
scroll to position [1166, 0]
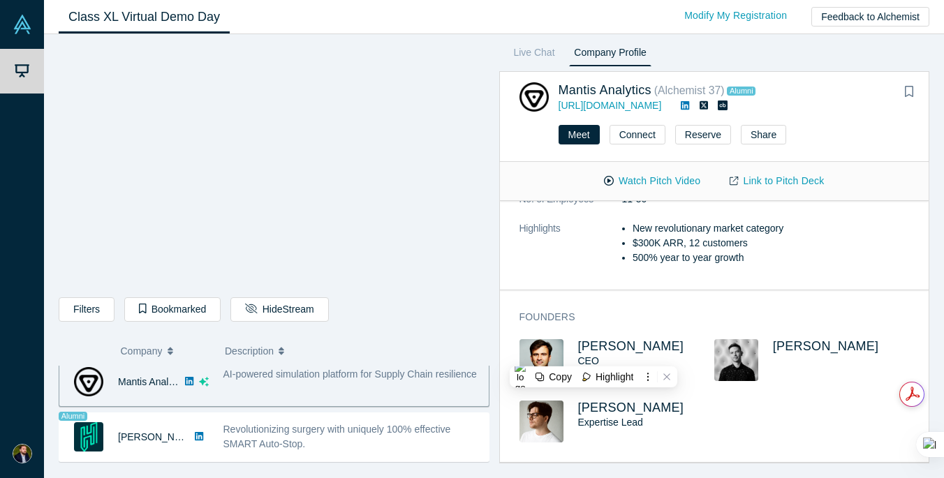
click at [762, 233] on li "New revolutionary market category" at bounding box center [770, 228] width 276 height 15
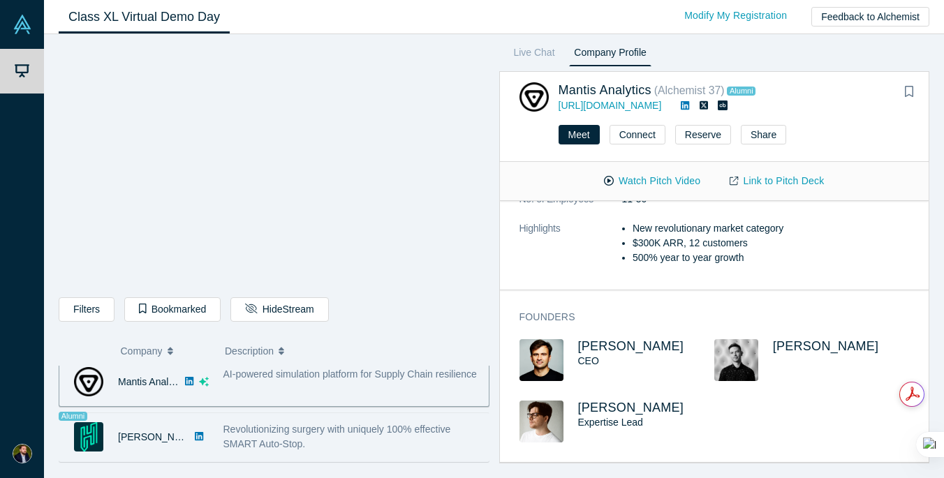
click at [274, 429] on span "Revolutionizing surgery with uniquely 100% effective SMART Auto-Stop." at bounding box center [337, 437] width 228 height 26
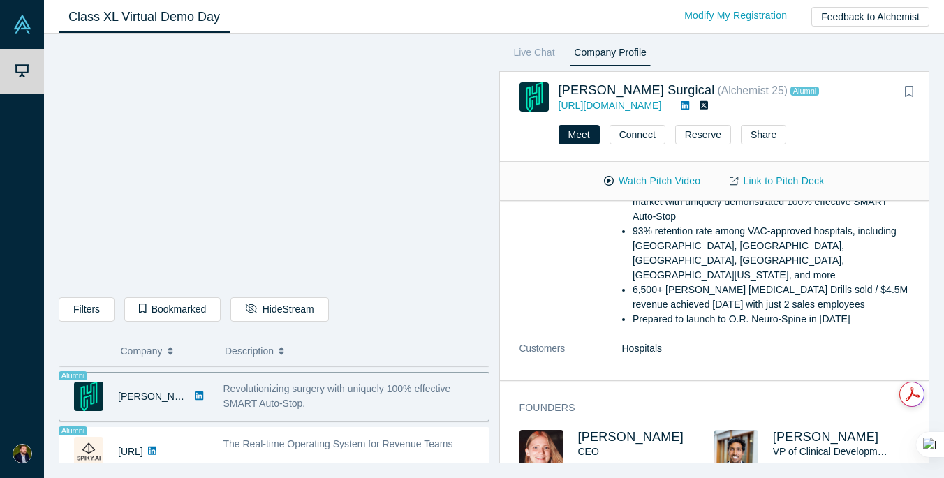
scroll to position [1225, 0]
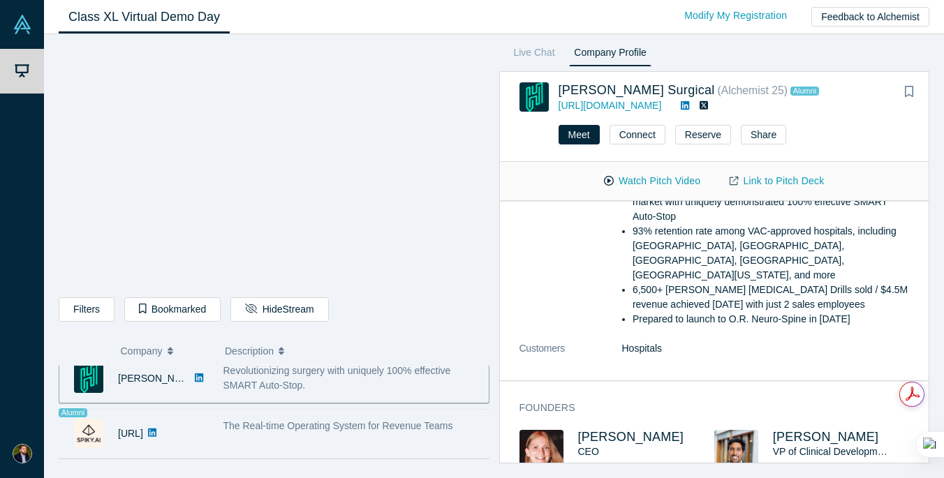
click at [328, 427] on span "The Real-time Operating System for Revenue Teams" at bounding box center [338, 425] width 230 height 11
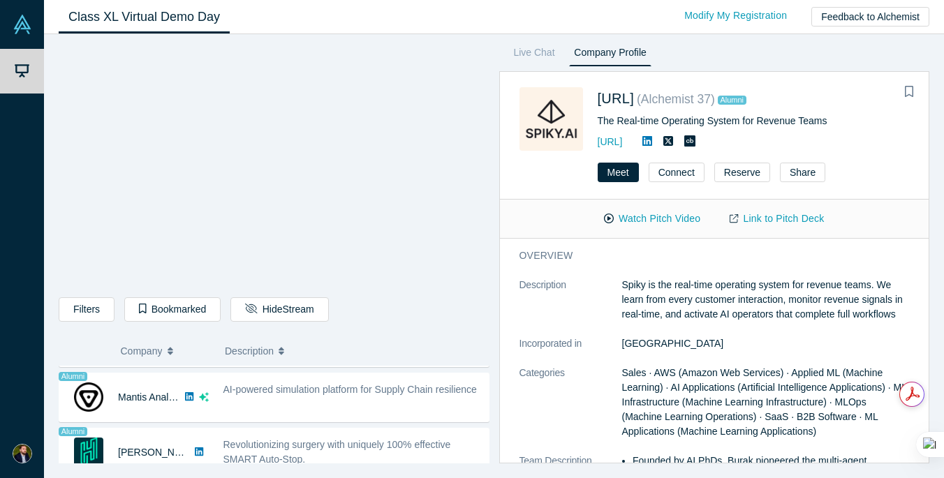
scroll to position [1153, 0]
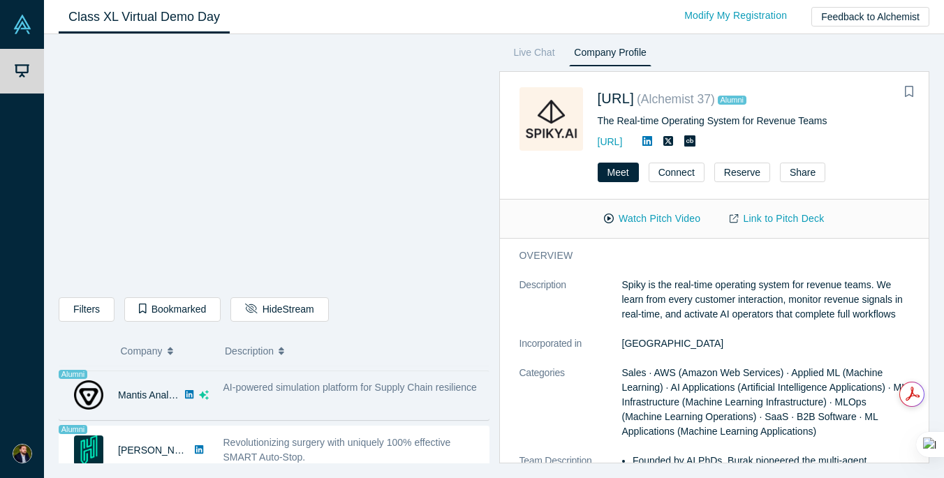
click at [313, 409] on div "AI-powered simulation platform for Supply Chain resilience" at bounding box center [352, 395] width 273 height 44
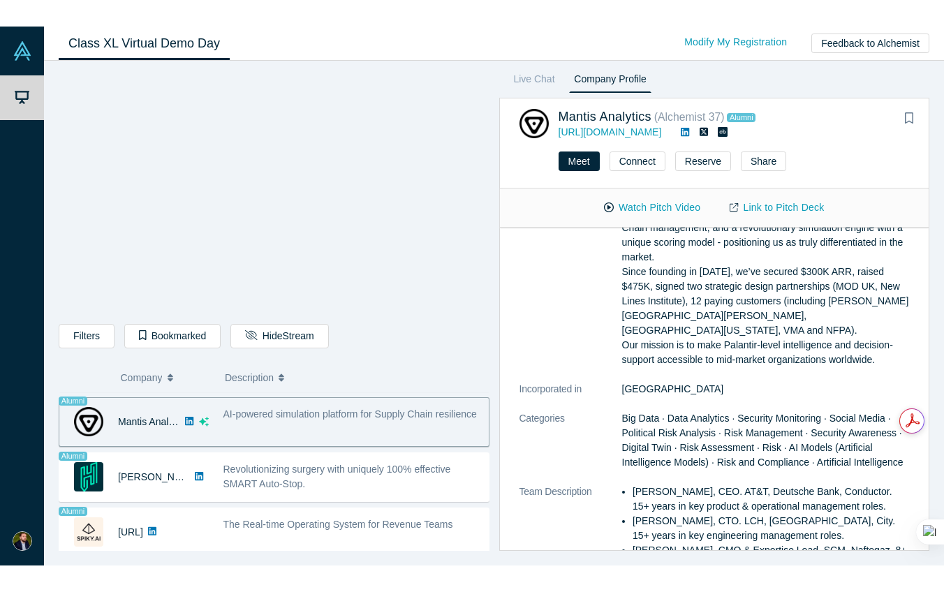
scroll to position [1111, 0]
